Goal: Information Seeking & Learning: Learn about a topic

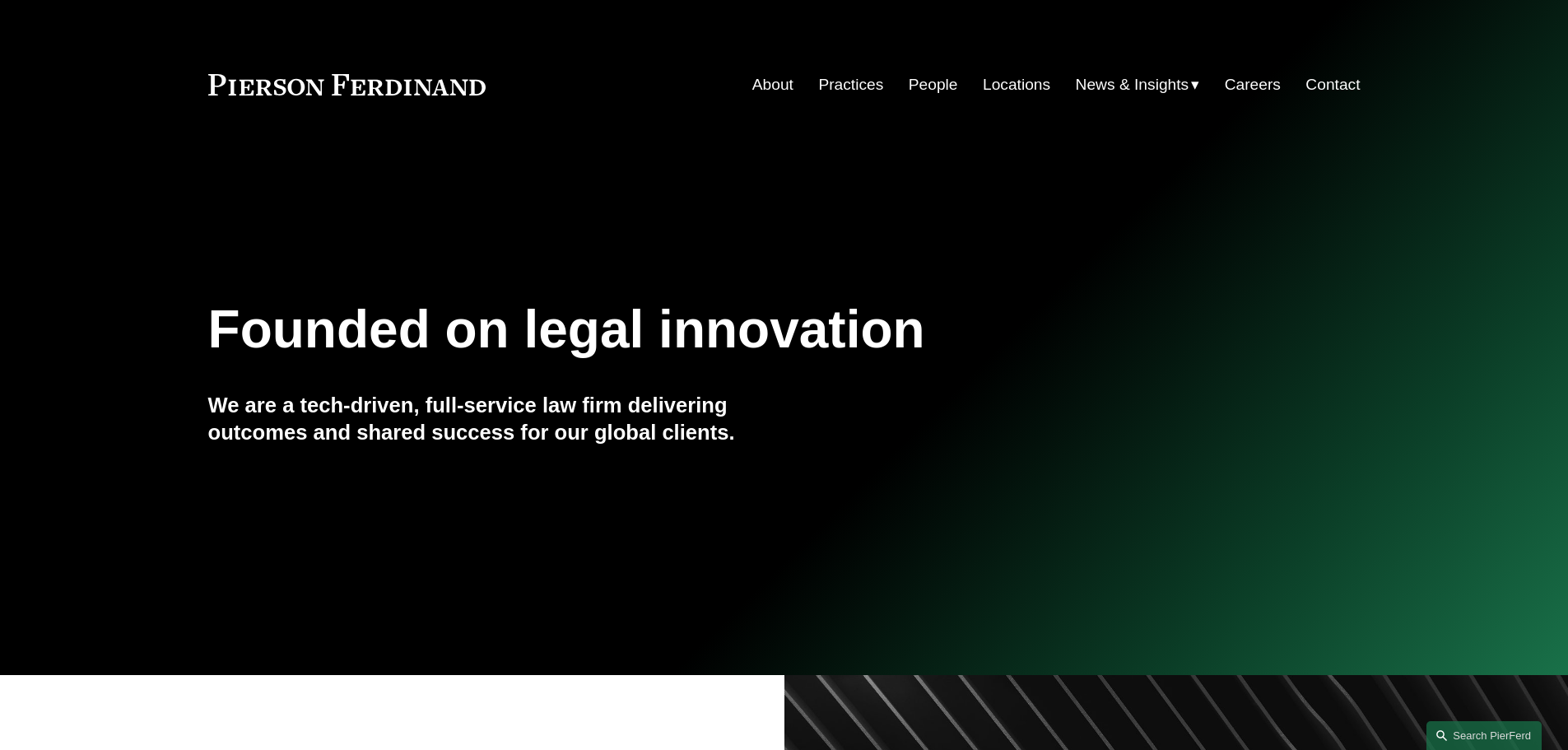
click at [1257, 79] on link "Careers" at bounding box center [1252, 85] width 56 height 31
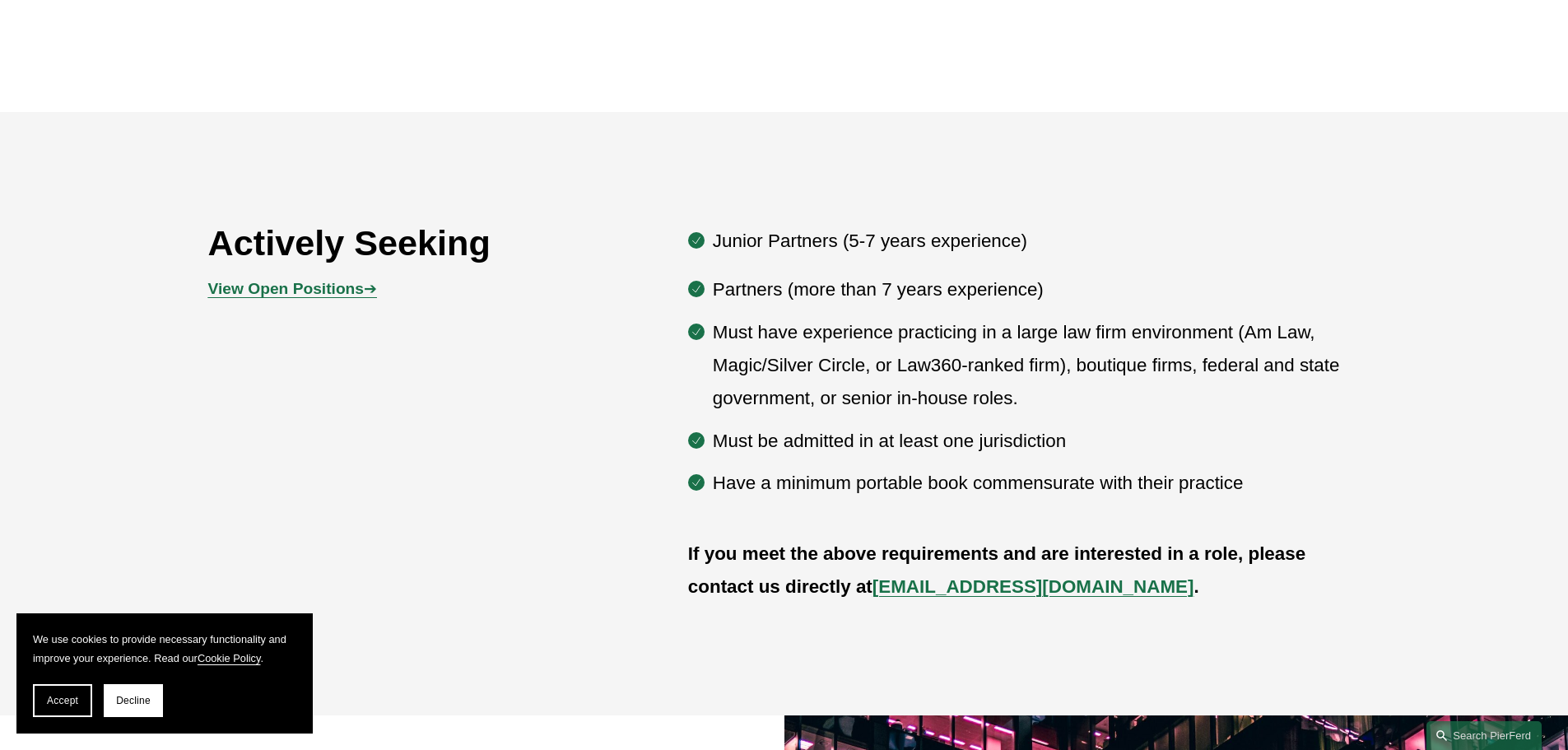
scroll to position [906, 0]
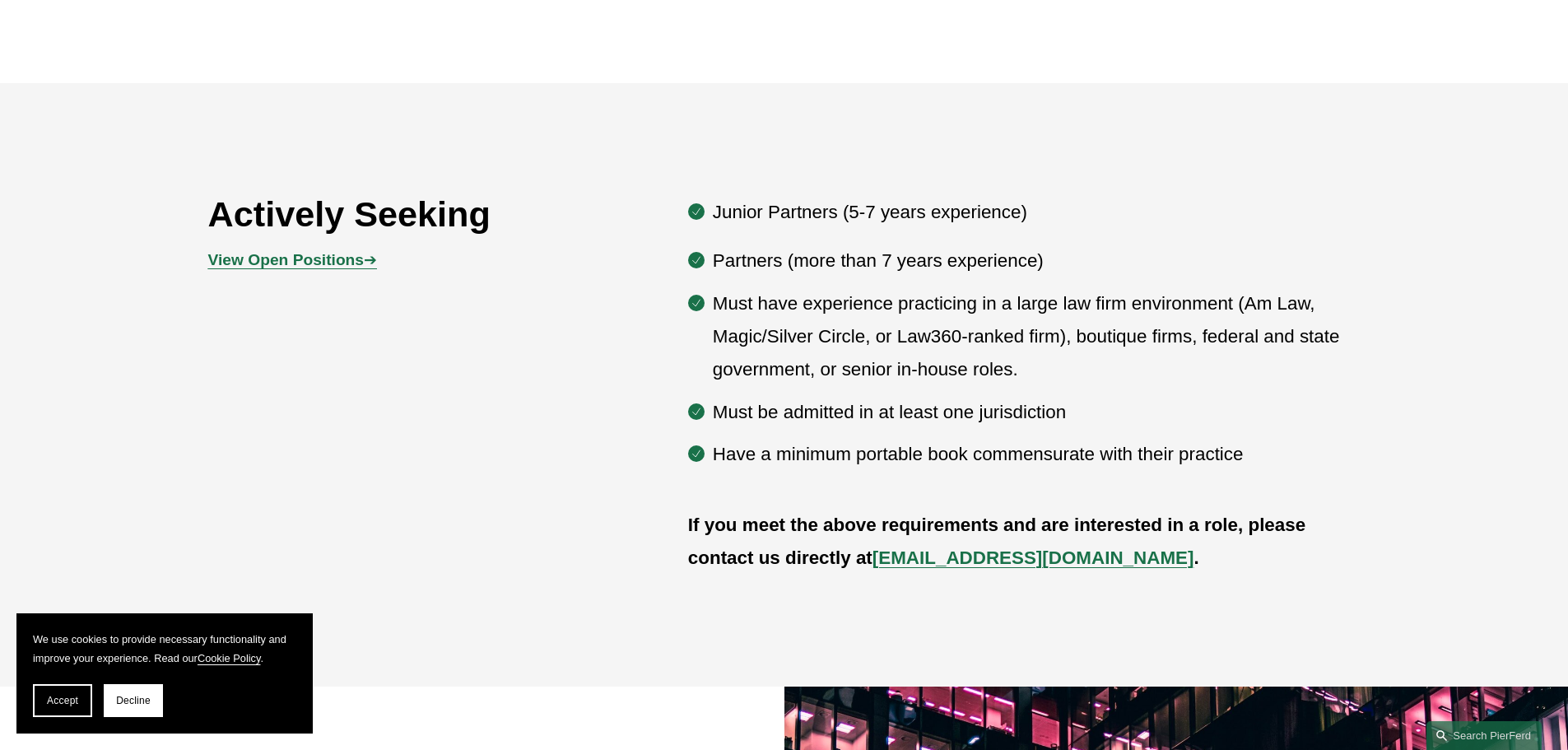
click at [385, 286] on div "View Open Positions ➔" at bounding box center [352, 261] width 288 height 49
click at [352, 272] on p "View Open Positions ➔" at bounding box center [352, 260] width 288 height 29
click at [335, 259] on strong "View Open Positions" at bounding box center [286, 260] width 156 height 17
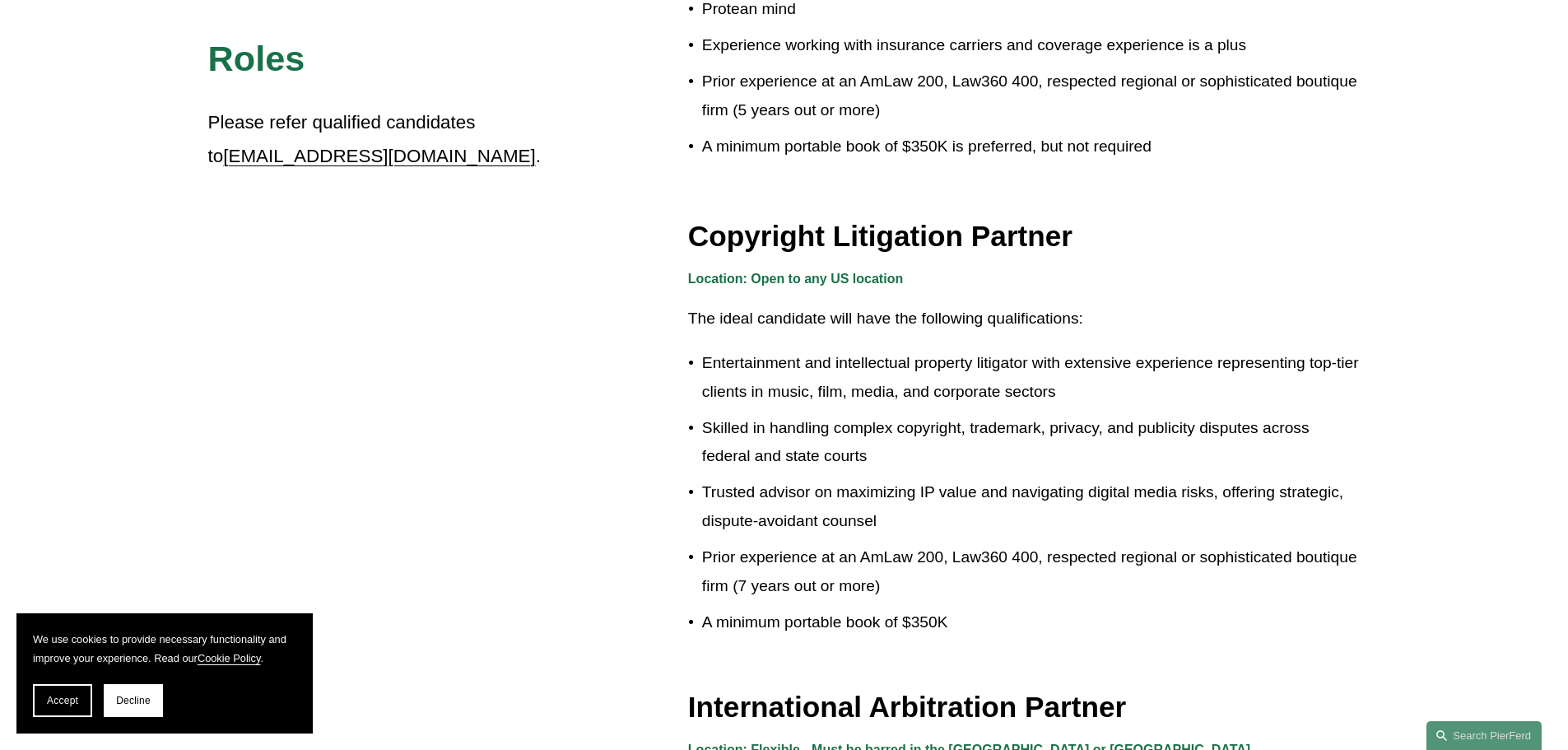
scroll to position [1449, 0]
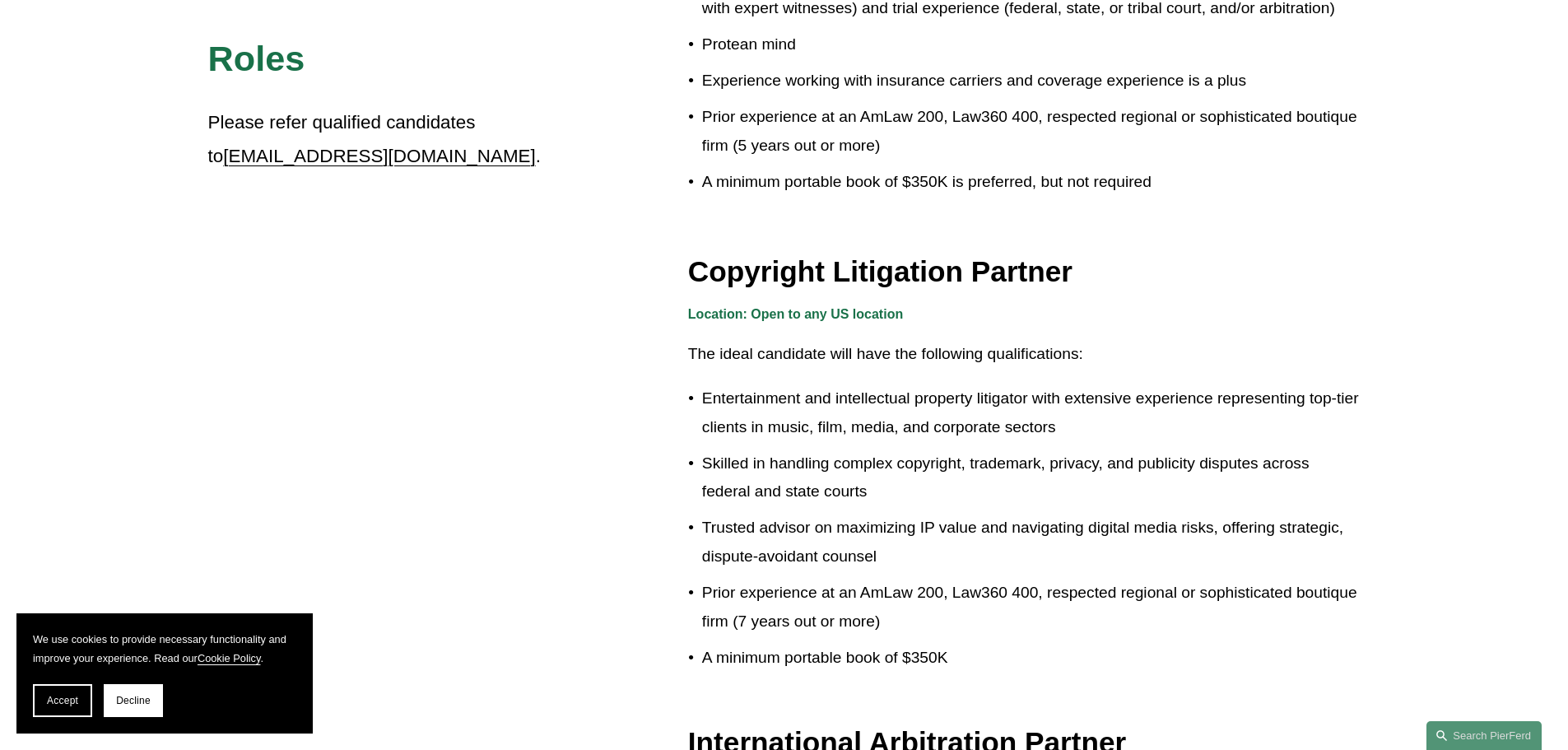
click at [816, 263] on h3 "Copyright Litigation Partner" at bounding box center [1024, 272] width 673 height 36
click at [830, 637] on ul "Entertainment and intellectual property litigator with extensive experience rep…" at bounding box center [1024, 528] width 673 height 287
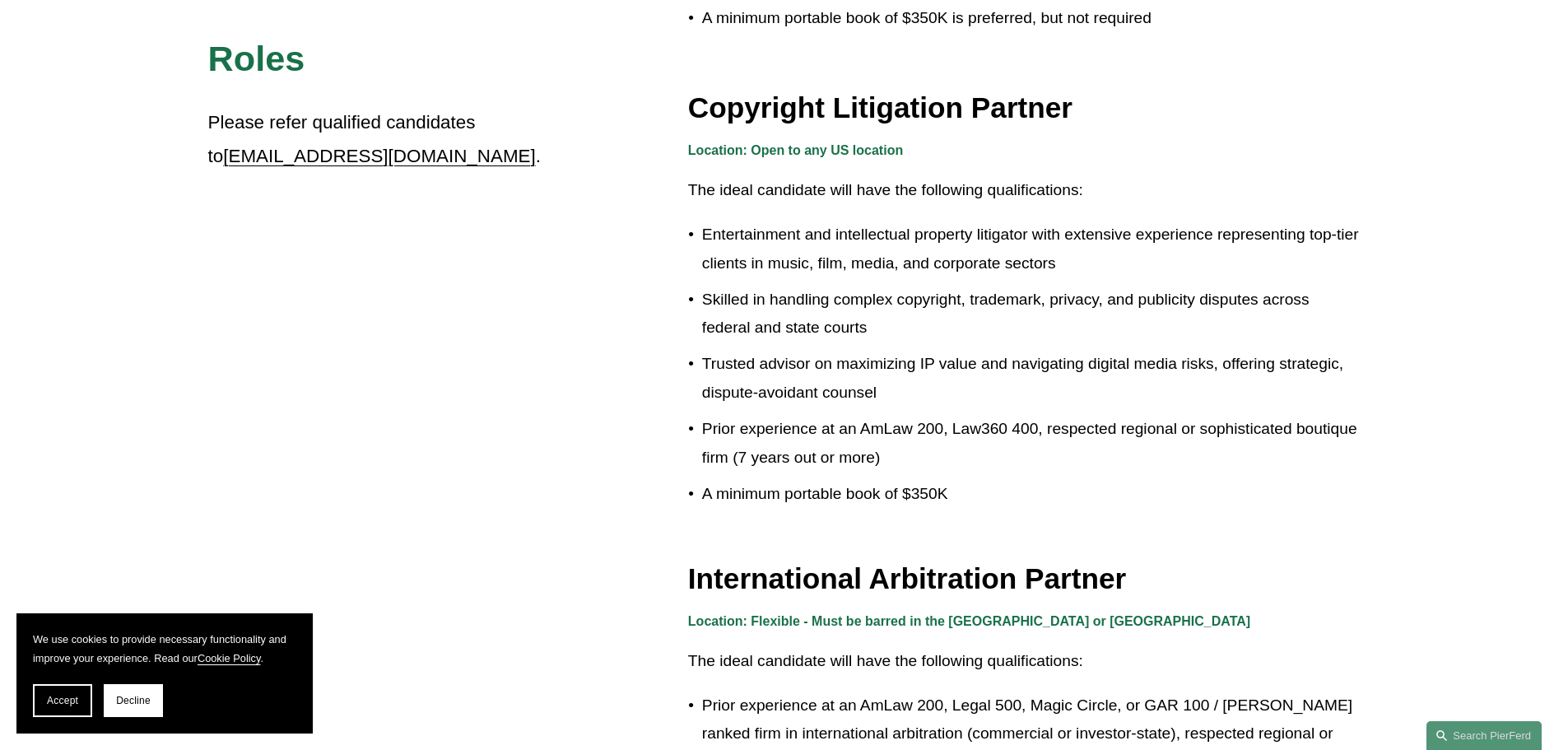
scroll to position [2058, 0]
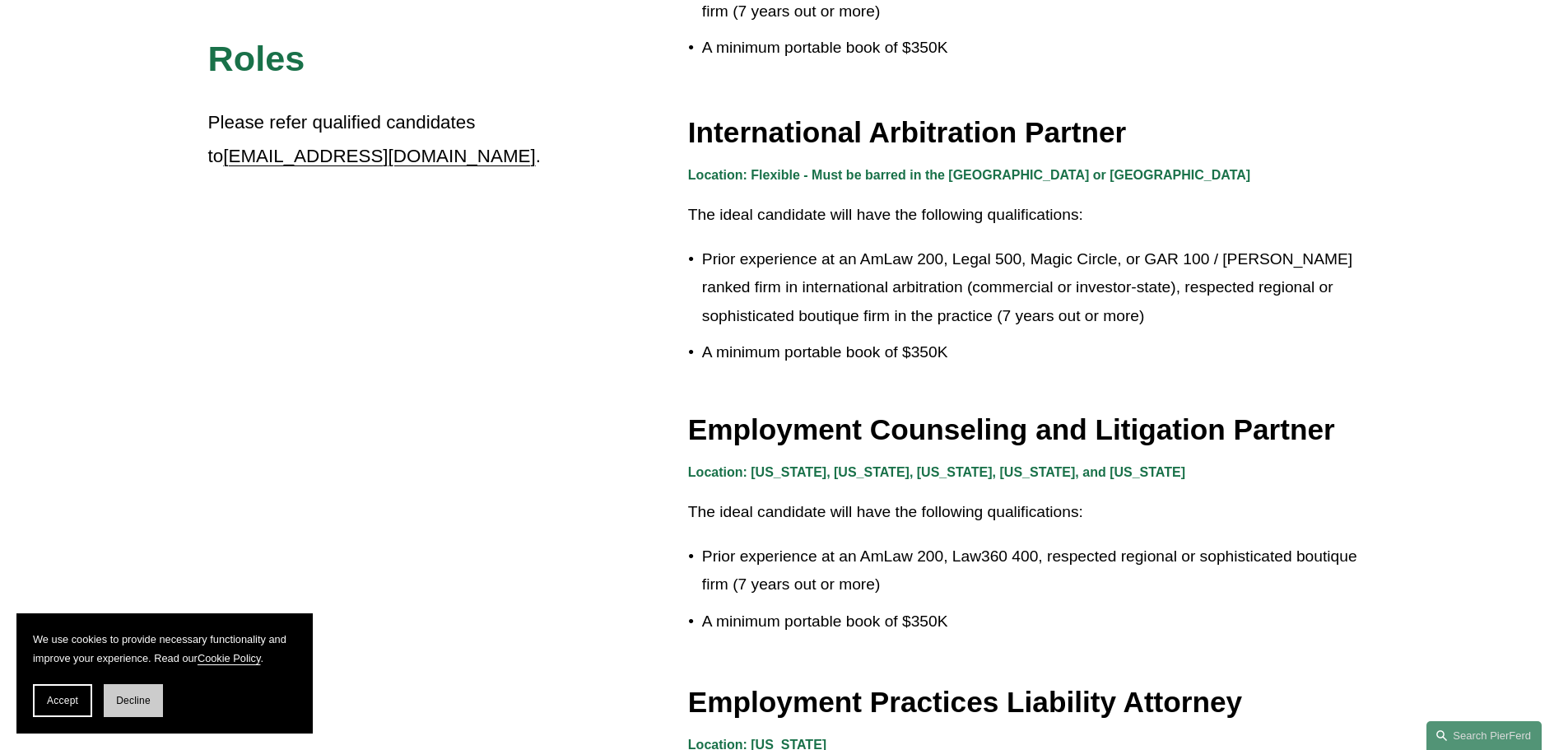
click at [160, 694] on button "Decline" at bounding box center [133, 701] width 59 height 33
